Goal: Information Seeking & Learning: Learn about a topic

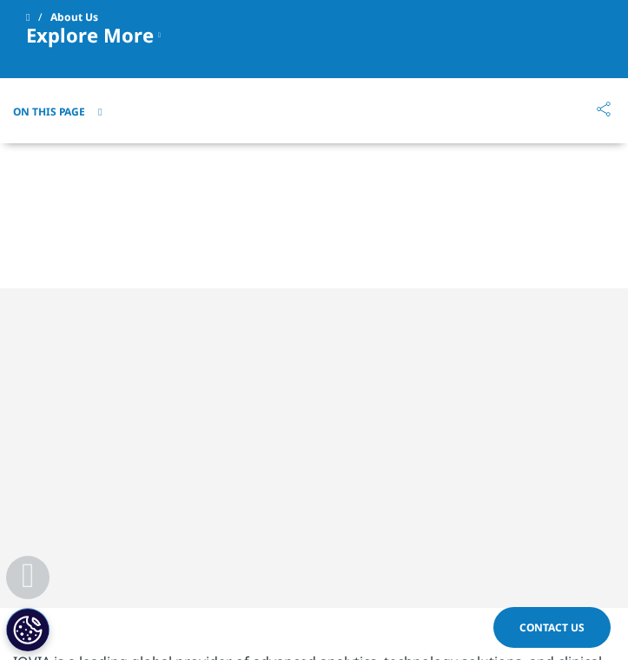
scroll to position [2277, 0]
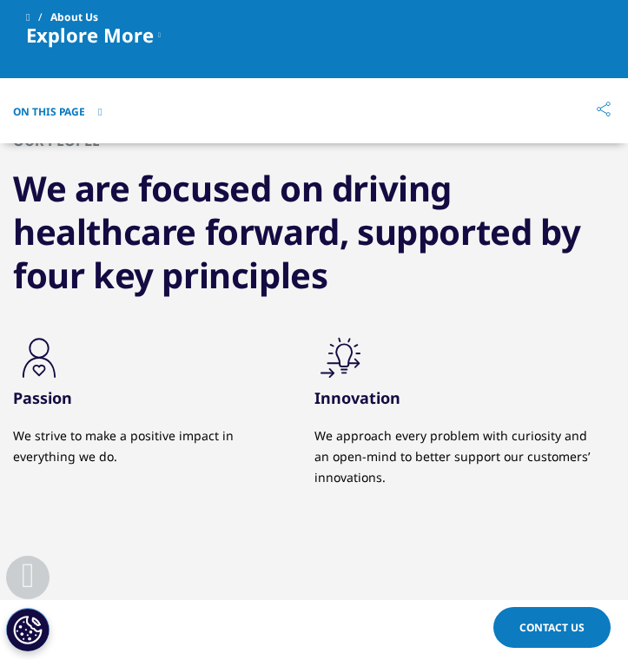
click at [236, 320] on div "OUR PEOPLE We are focused on driving healthcare forward, supported by four key …" at bounding box center [314, 338] width 628 height 526
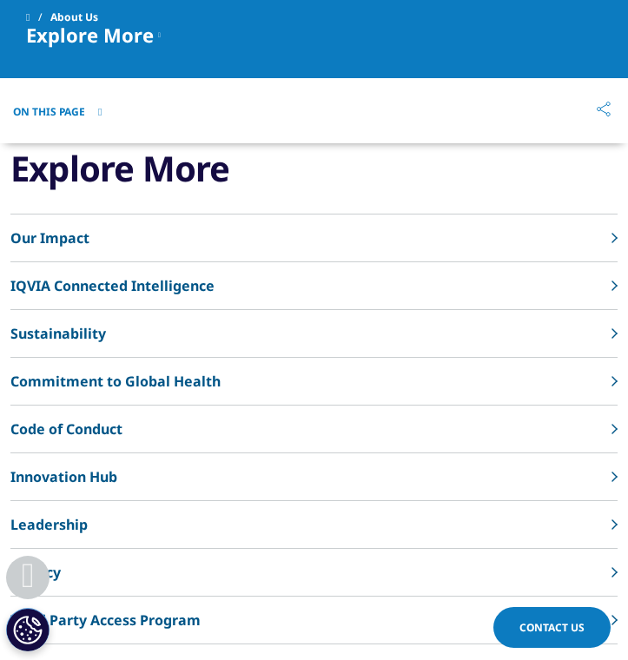
scroll to position [4586, 0]
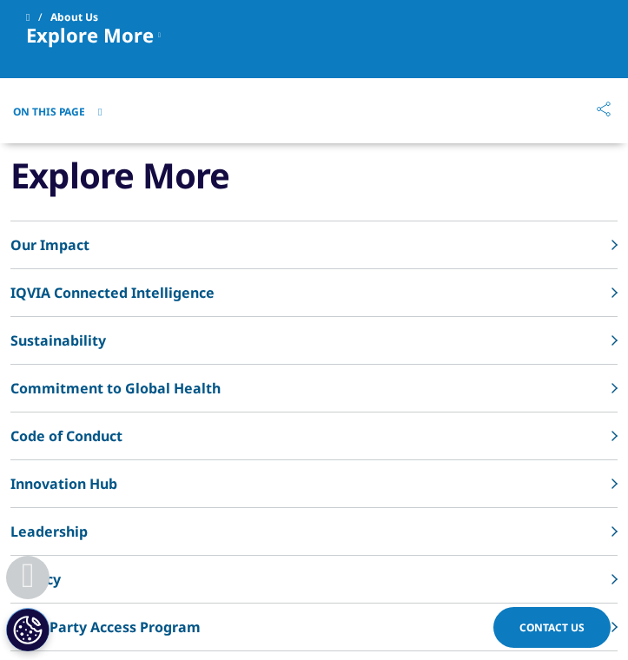
click at [46, 235] on p "Our Impact" at bounding box center [49, 245] width 79 height 21
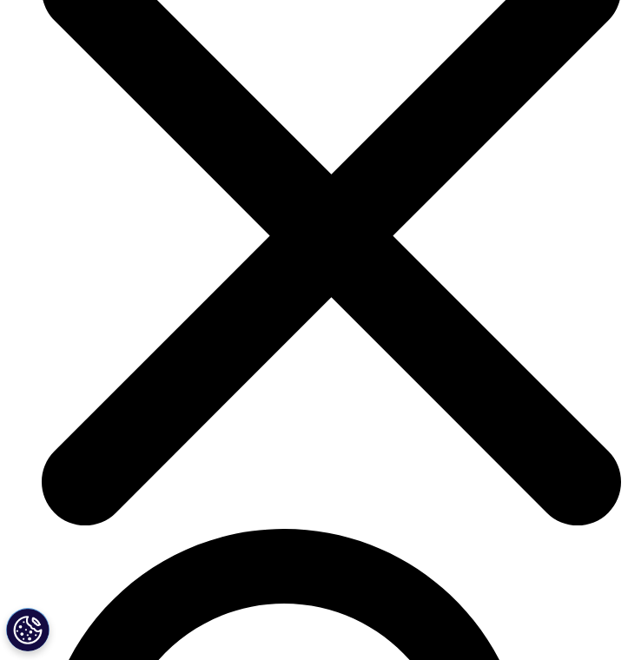
scroll to position [3029, 0]
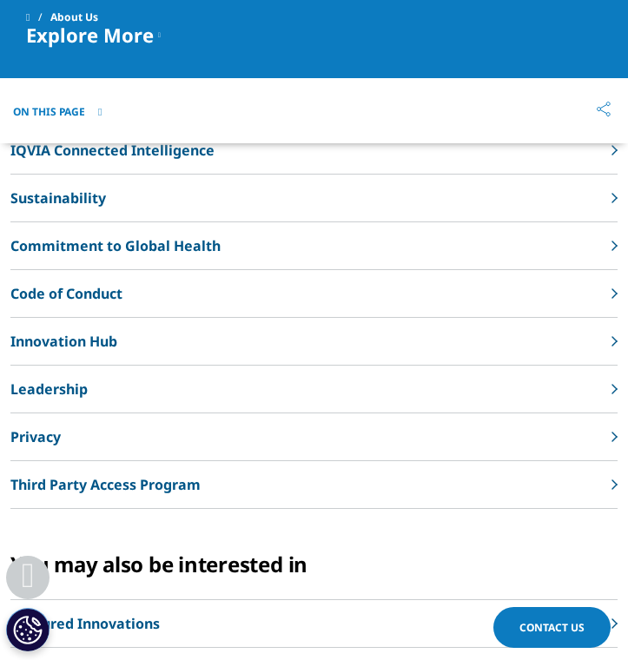
scroll to position [4586, 0]
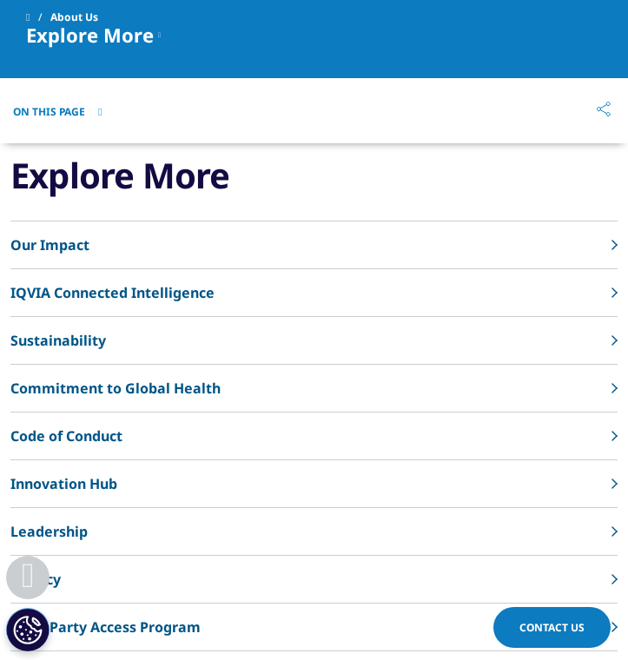
click at [80, 330] on p "Sustainability" at bounding box center [58, 340] width 96 height 21
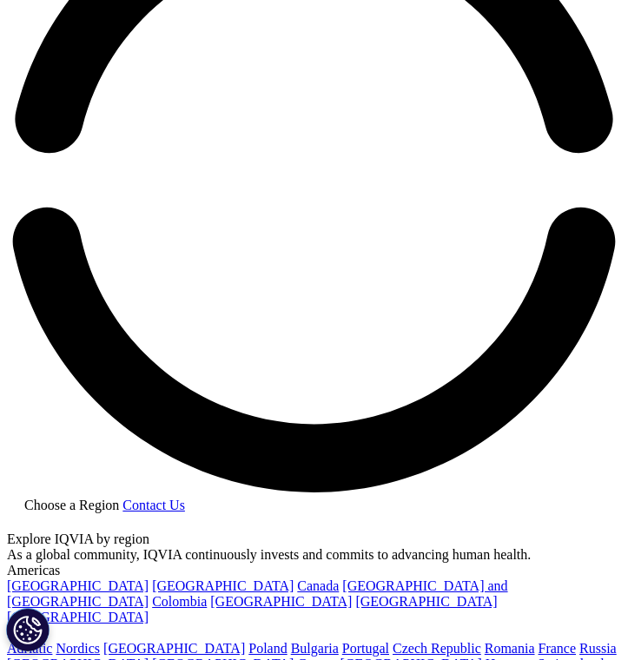
scroll to position [1407, 0]
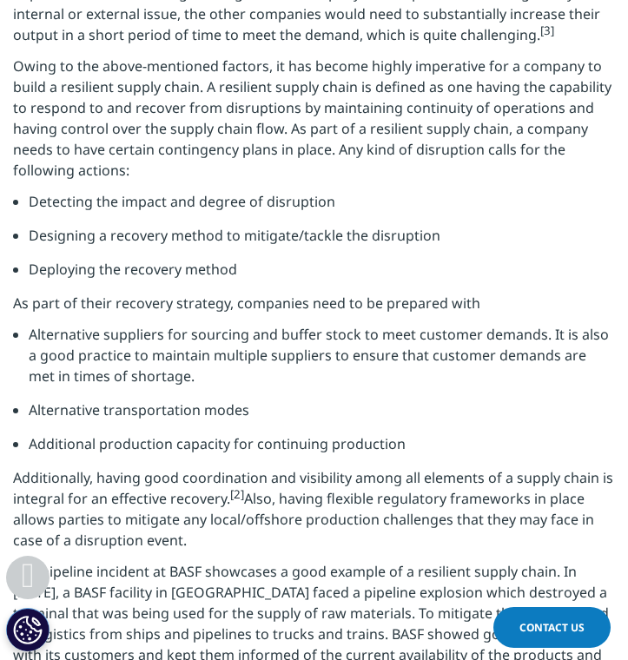
scroll to position [2334, 0]
